Goal: Information Seeking & Learning: Learn about a topic

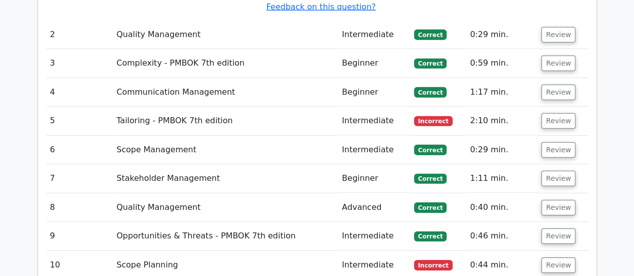
scroll to position [1454, 0]
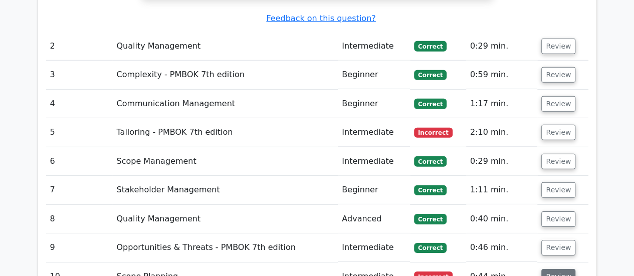
click at [555, 269] on button "Review" at bounding box center [558, 277] width 34 height 16
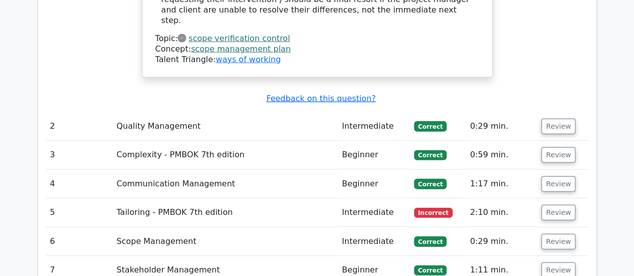
scroll to position [1370, 0]
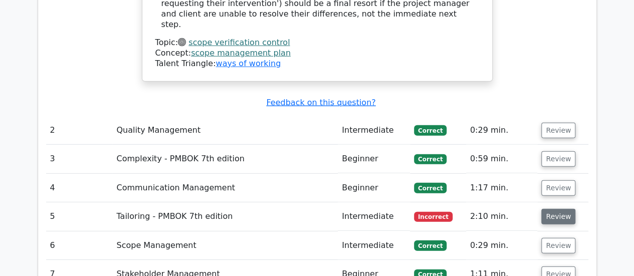
click at [553, 209] on button "Review" at bounding box center [558, 217] width 34 height 16
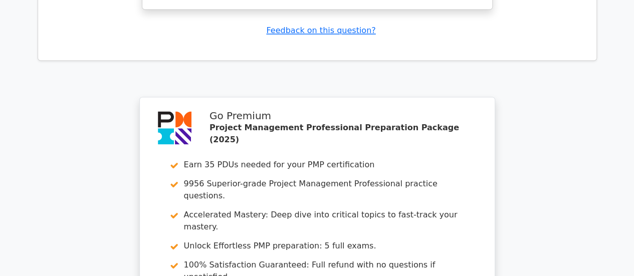
scroll to position [2702, 0]
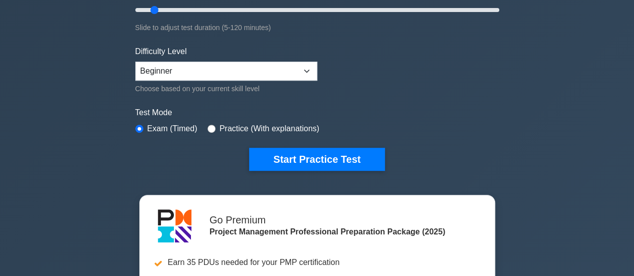
scroll to position [201, 0]
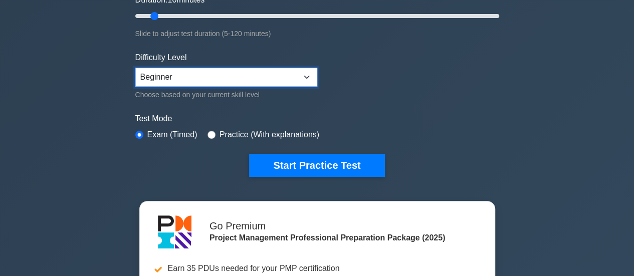
click at [262, 68] on select "Beginner Intermediate Expert" at bounding box center [226, 77] width 182 height 19
select select "expert"
click at [135, 68] on select "Beginner Intermediate Expert" at bounding box center [226, 77] width 182 height 19
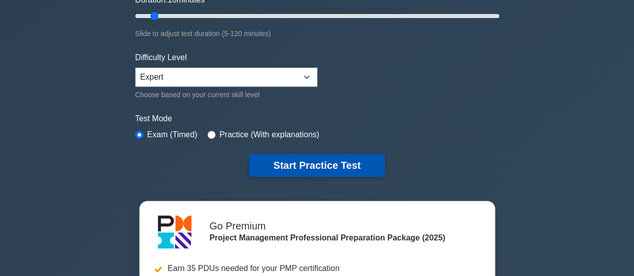
click at [311, 164] on button "Start Practice Test" at bounding box center [316, 165] width 135 height 23
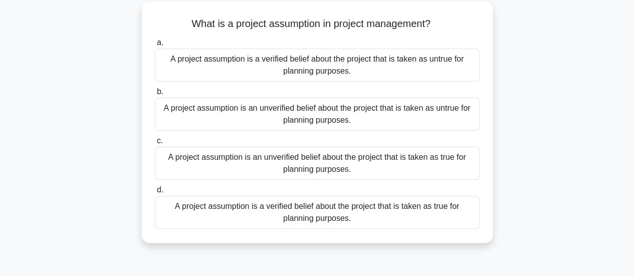
scroll to position [59, 0]
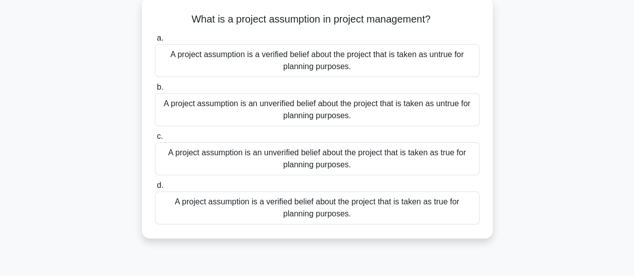
click at [367, 161] on div "A project assumption is an unverified belief about the project that is taken as…" at bounding box center [317, 158] width 325 height 33
click at [155, 140] on input "c. A project assumption is an unverified belief about the project that is taken…" at bounding box center [155, 136] width 0 height 7
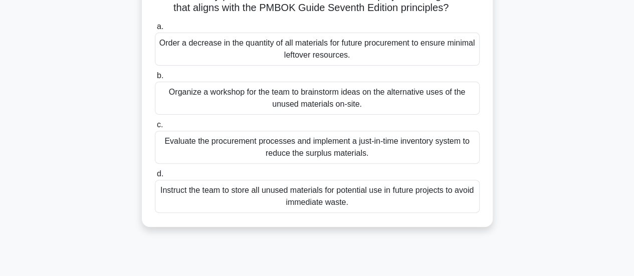
scroll to position [137, 0]
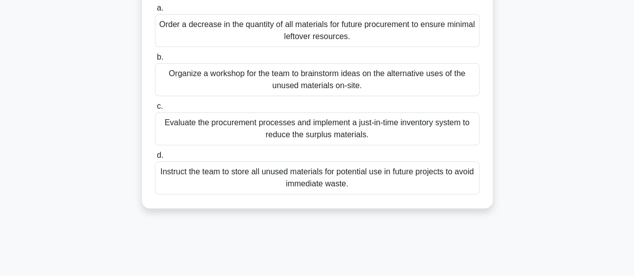
click at [336, 145] on div "Evaluate the procurement processes and implement a just-in-time inventory syste…" at bounding box center [317, 128] width 325 height 33
click at [155, 110] on input "c. Evaluate the procurement processes and implement a just-in-time inventory sy…" at bounding box center [155, 106] width 0 height 7
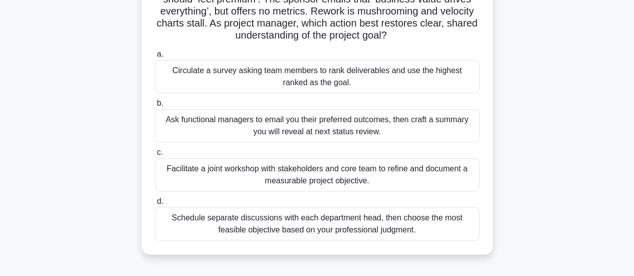
scroll to position [116, 0]
click at [408, 179] on div "Facilitate a joint workshop with stakeholders and core team to refine and docum…" at bounding box center [317, 174] width 325 height 33
click at [155, 155] on input "c. Facilitate a joint workshop with stakeholders and core team to refine and do…" at bounding box center [155, 152] width 0 height 7
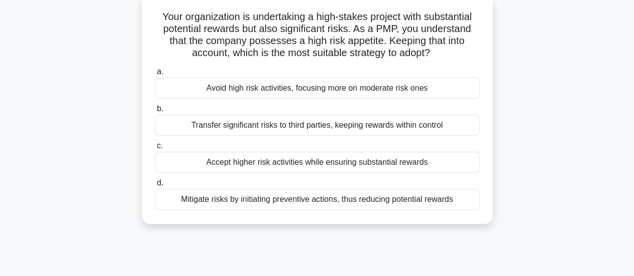
scroll to position [67, 0]
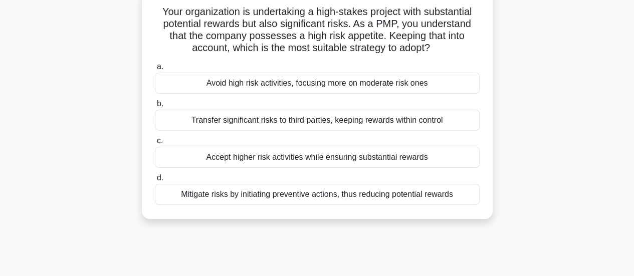
click at [326, 197] on div "Mitigate risks by initiating preventive actions, thus reducing potential rewards" at bounding box center [317, 194] width 325 height 21
click at [155, 181] on input "d. Mitigate risks by initiating preventive actions, thus reducing potential rew…" at bounding box center [155, 178] width 0 height 7
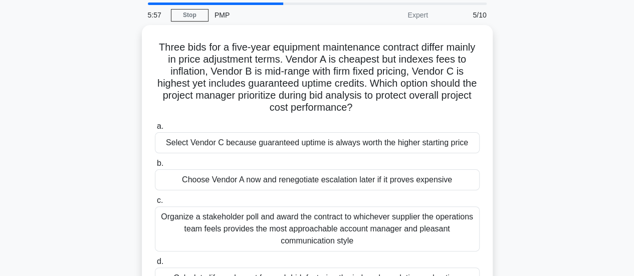
scroll to position [0, 0]
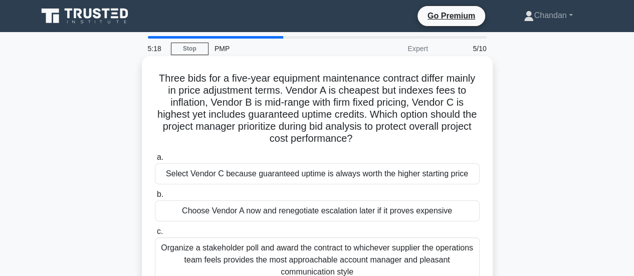
click at [466, 139] on h5 "Three bids for a five-year equipment maintenance contract differ mainly in pric…" at bounding box center [317, 108] width 327 height 73
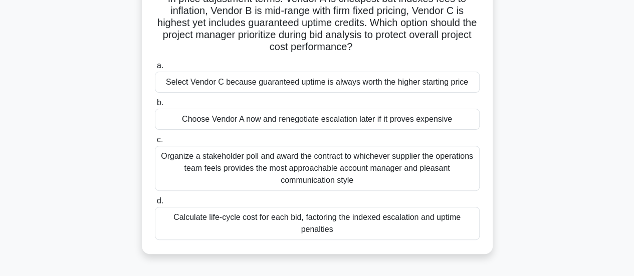
scroll to position [89, 0]
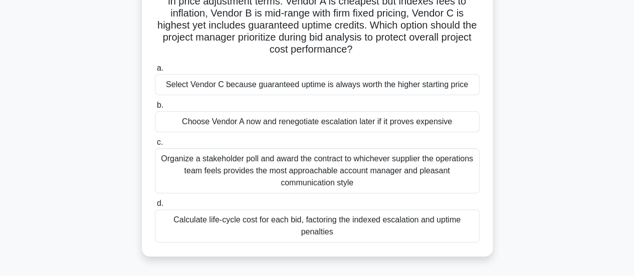
click at [333, 226] on div "Calculate life-cycle cost for each bid, factoring the indexed escalation and up…" at bounding box center [317, 226] width 325 height 33
click at [155, 207] on input "d. Calculate life-cycle cost for each bid, factoring the indexed escalation and…" at bounding box center [155, 204] width 0 height 7
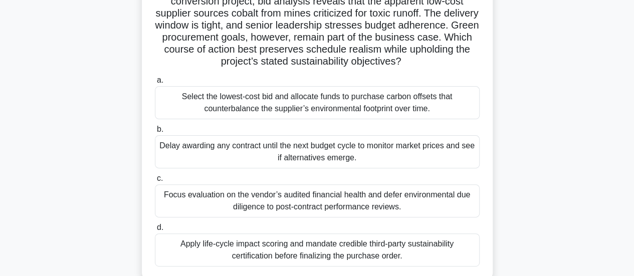
scroll to position [93, 0]
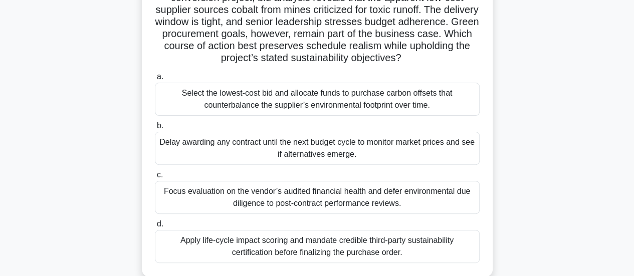
click at [328, 239] on div "Apply life-cycle impact scoring and mandate credible third-party sustainability…" at bounding box center [317, 246] width 325 height 33
click at [155, 228] on input "d. Apply life-cycle impact scoring and mandate credible third-party sustainabil…" at bounding box center [155, 224] width 0 height 7
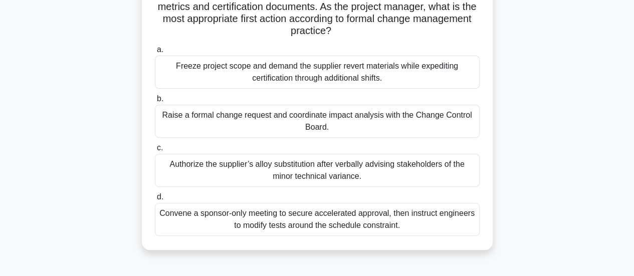
scroll to position [124, 0]
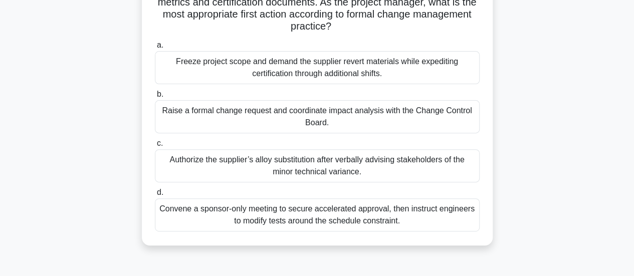
click at [411, 124] on div "Raise a formal change request and coordinate impact analysis with the Change Co…" at bounding box center [317, 116] width 325 height 33
click at [155, 98] on input "b. Raise a formal change request and coordinate impact analysis with the Change…" at bounding box center [155, 94] width 0 height 7
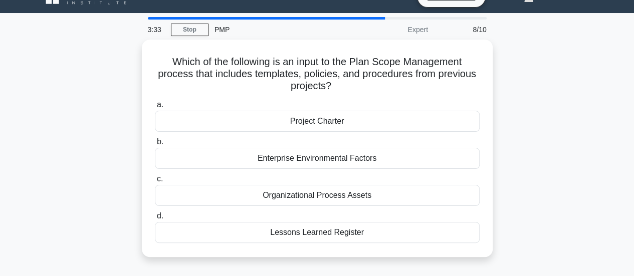
scroll to position [0, 0]
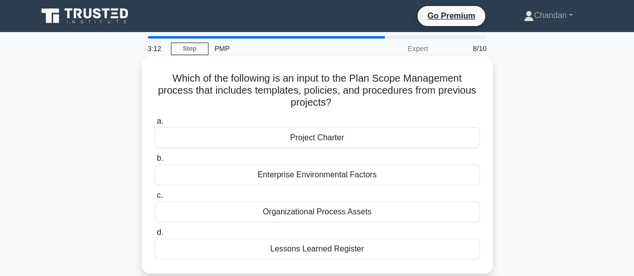
click at [418, 134] on div "Project Charter" at bounding box center [317, 137] width 325 height 21
click at [155, 125] on input "a. Project Charter" at bounding box center [155, 121] width 0 height 7
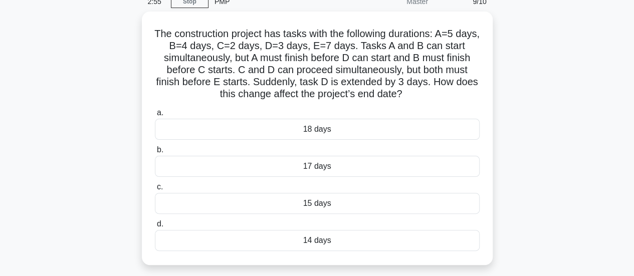
scroll to position [65, 0]
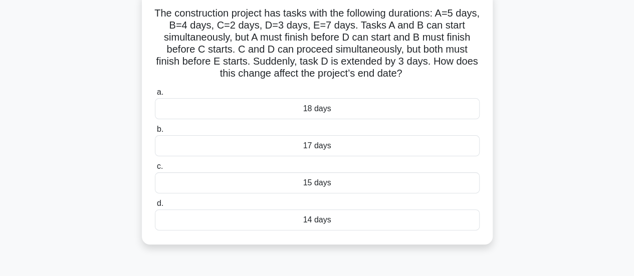
click at [360, 112] on div "18 days" at bounding box center [317, 108] width 325 height 21
click at [155, 96] on input "a. 18 days" at bounding box center [155, 92] width 0 height 7
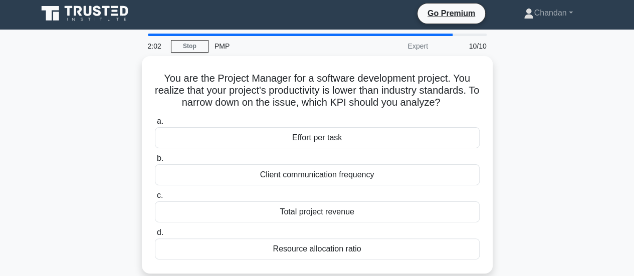
scroll to position [0, 0]
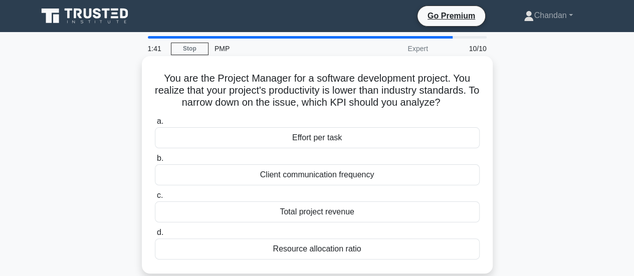
click at [311, 250] on div "Resource allocation ratio" at bounding box center [317, 249] width 325 height 21
click at [155, 236] on input "d. Resource allocation ratio" at bounding box center [155, 233] width 0 height 7
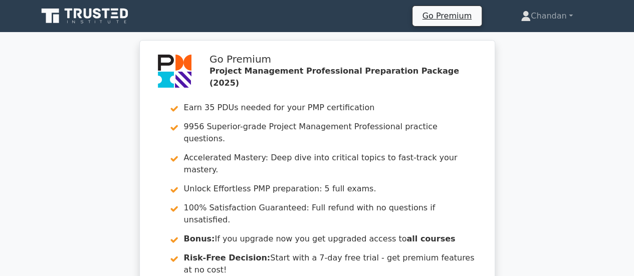
scroll to position [242, 0]
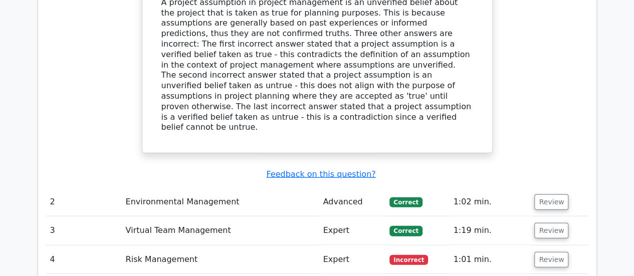
scroll to position [1199, 0]
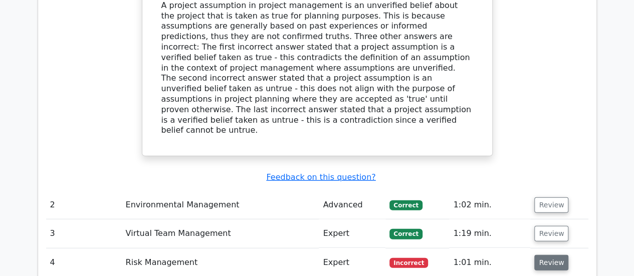
click at [544, 255] on button "Review" at bounding box center [551, 263] width 34 height 16
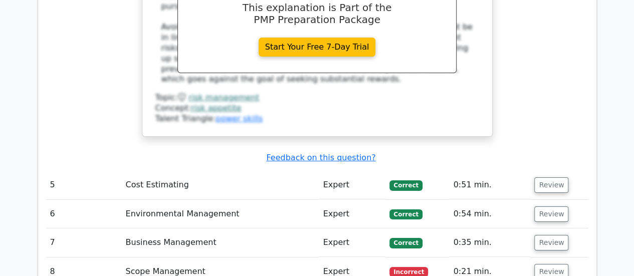
scroll to position [1752, 0]
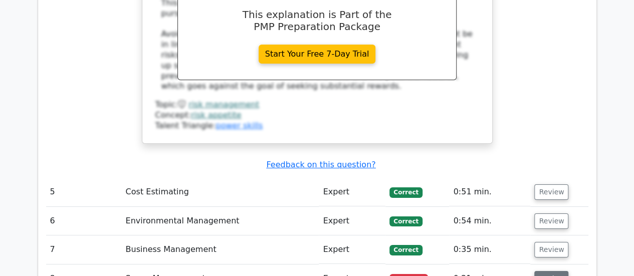
click at [552, 271] on button "Review" at bounding box center [551, 279] width 34 height 16
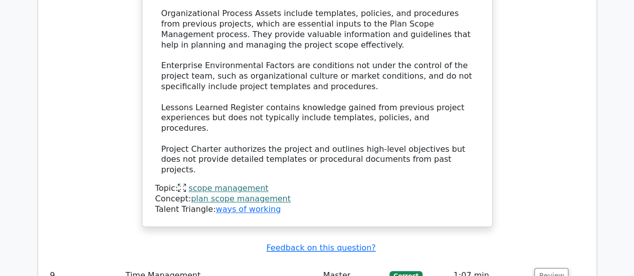
scroll to position [2265, 0]
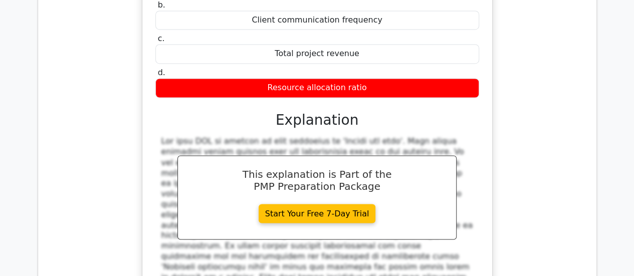
scroll to position [3132, 0]
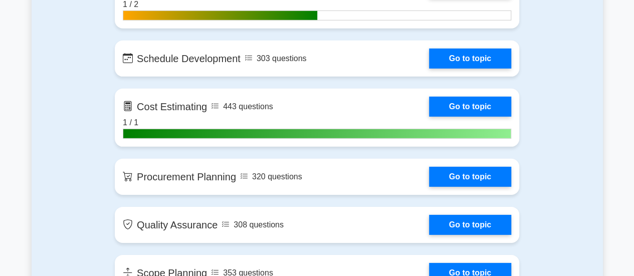
scroll to position [1463, 0]
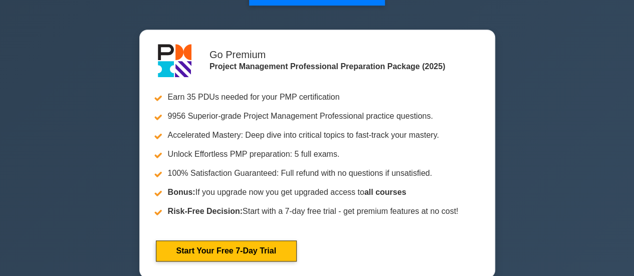
drag, startPoint x: 637, startPoint y: 16, endPoint x: 619, endPoint y: 36, distance: 27.4
